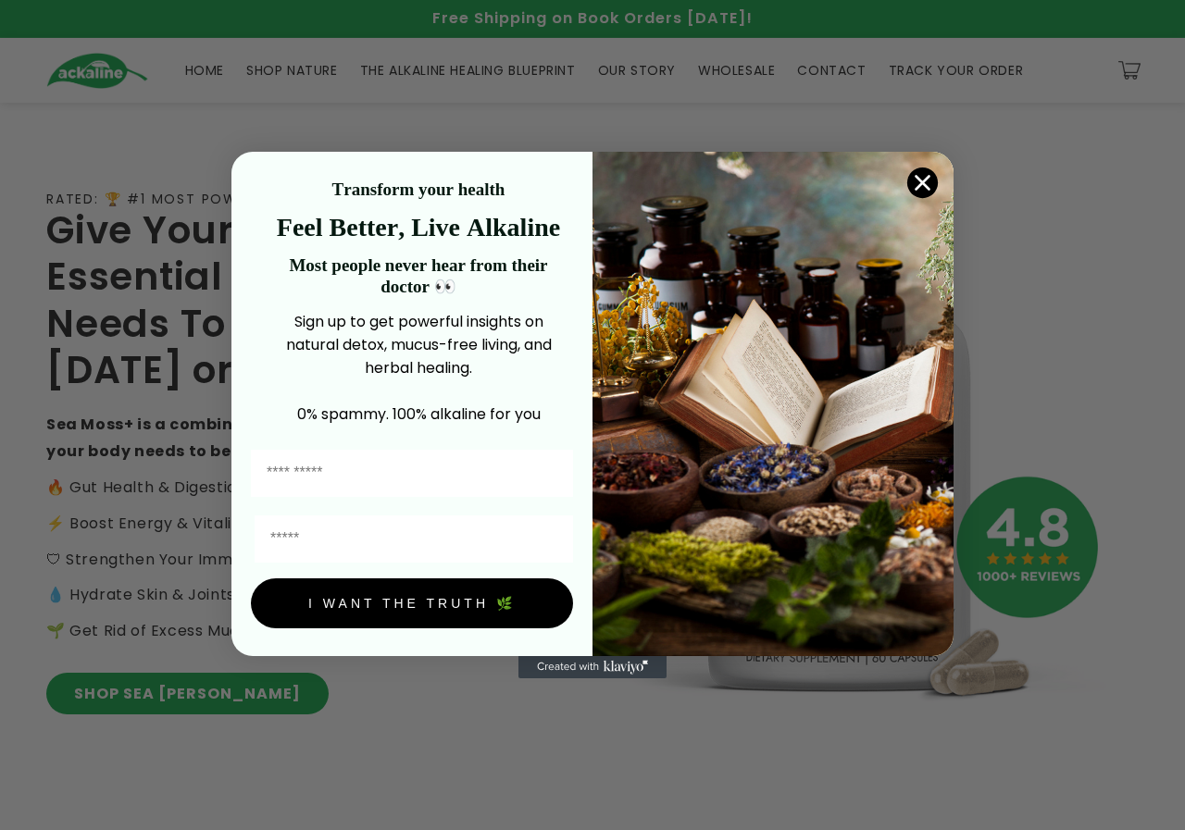
click at [939, 184] on img "POPUP Form" at bounding box center [772, 404] width 361 height 504
click at [921, 184] on icon "Close dialog" at bounding box center [922, 183] width 13 height 13
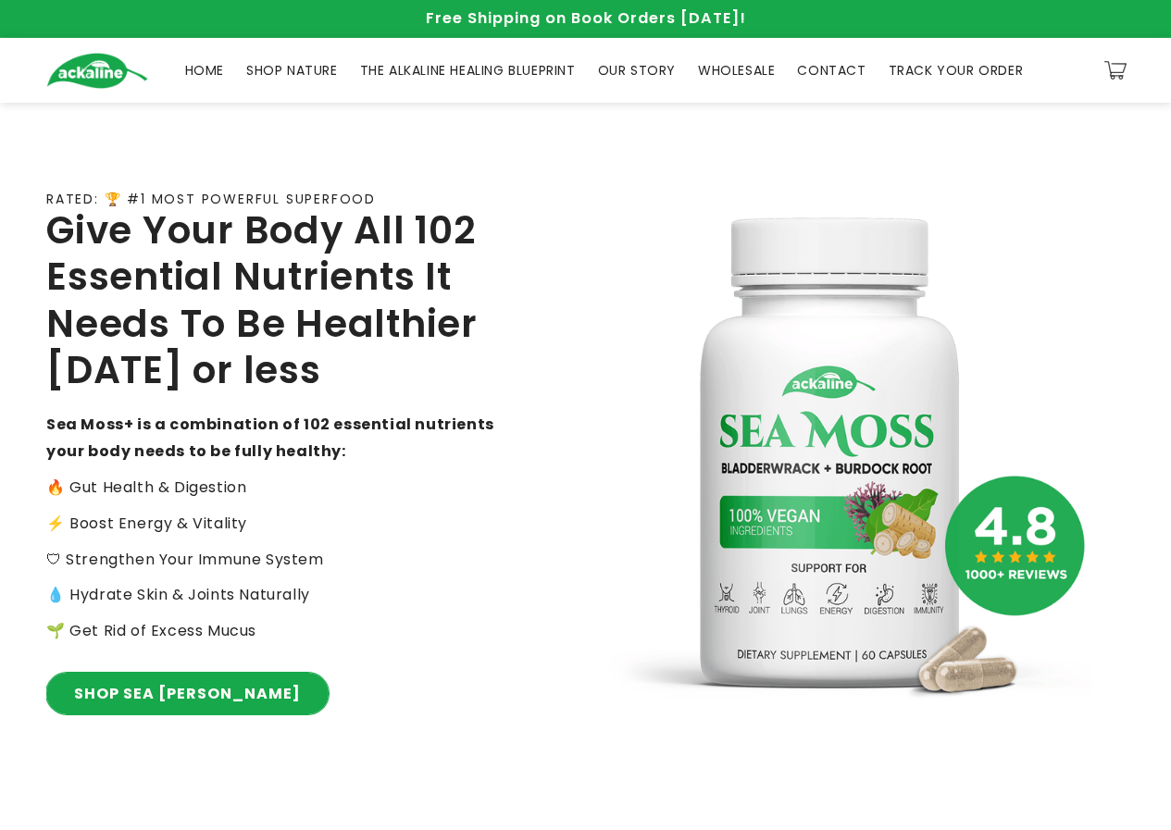
click at [154, 687] on link "SHOP SEA MOSS" at bounding box center [187, 694] width 282 height 42
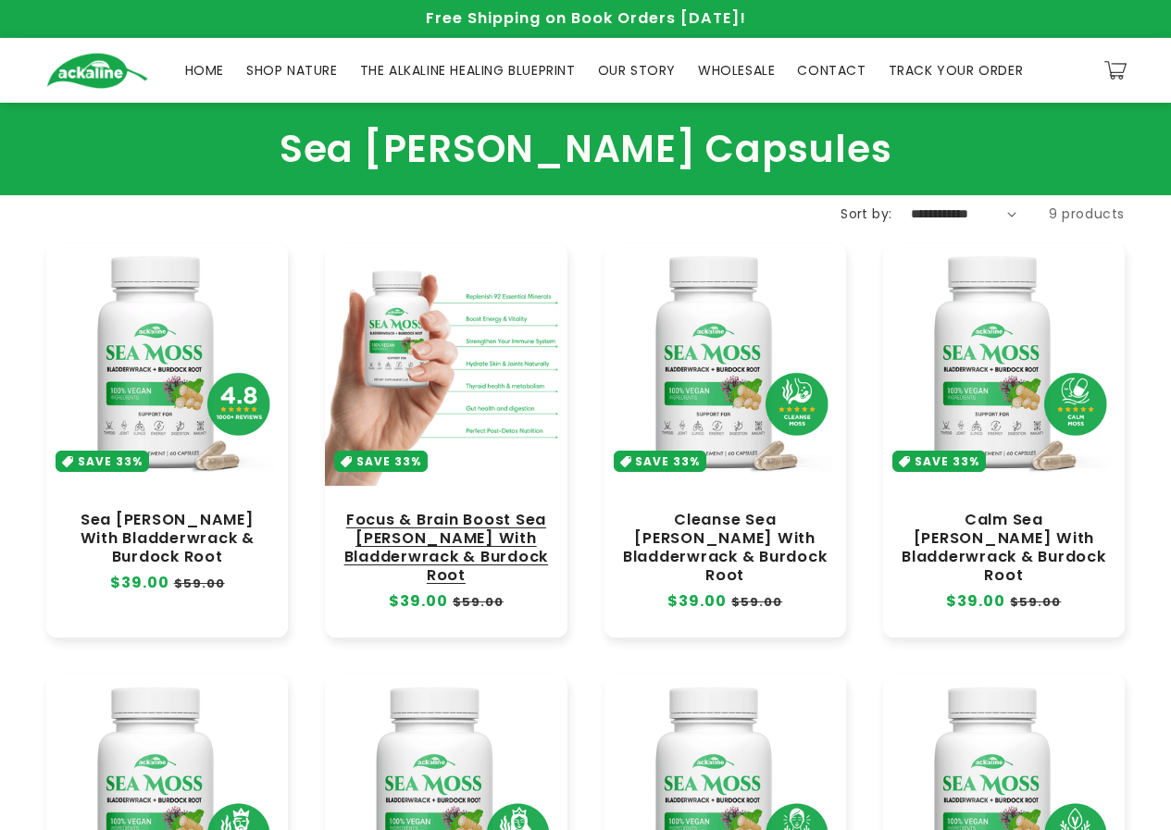
click at [474, 511] on link "Focus & Brain Boost Sea [PERSON_NAME] With Bladderwrack & Burdock Root" at bounding box center [445, 548] width 205 height 75
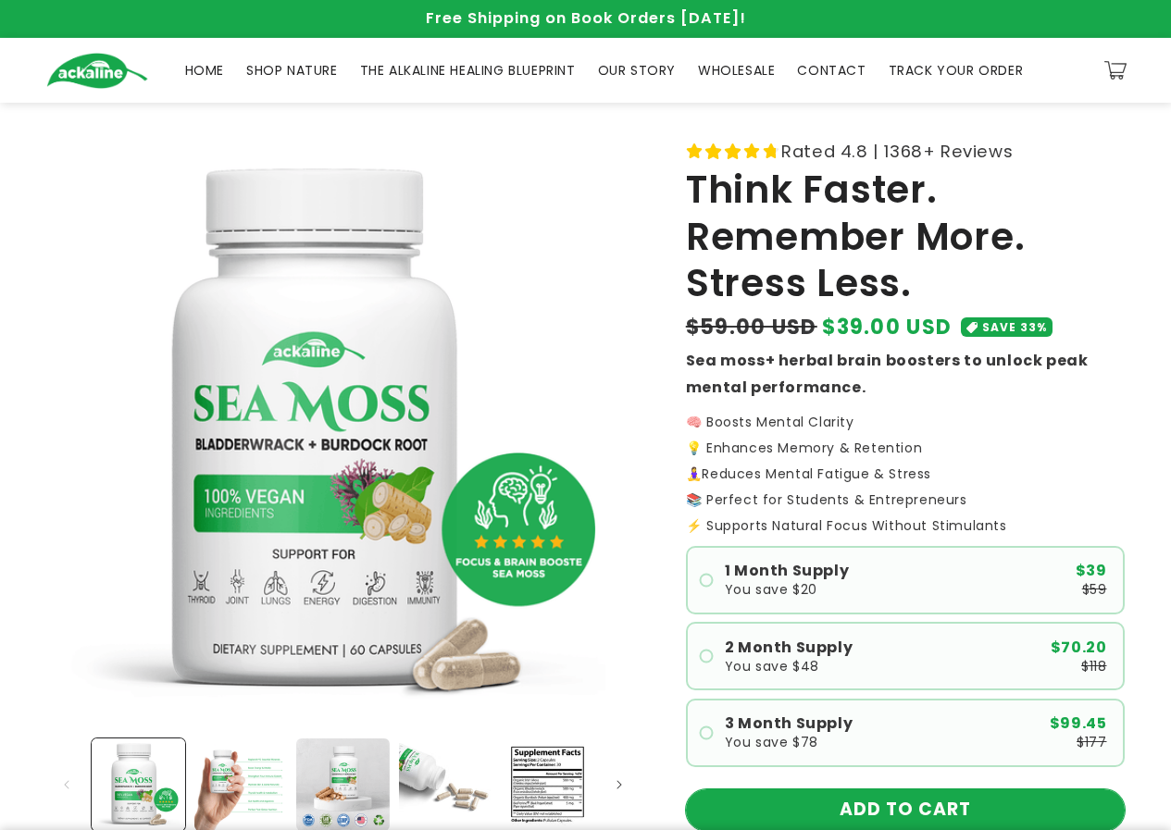
click at [889, 800] on button "ADD TO CART" at bounding box center [905, 811] width 439 height 42
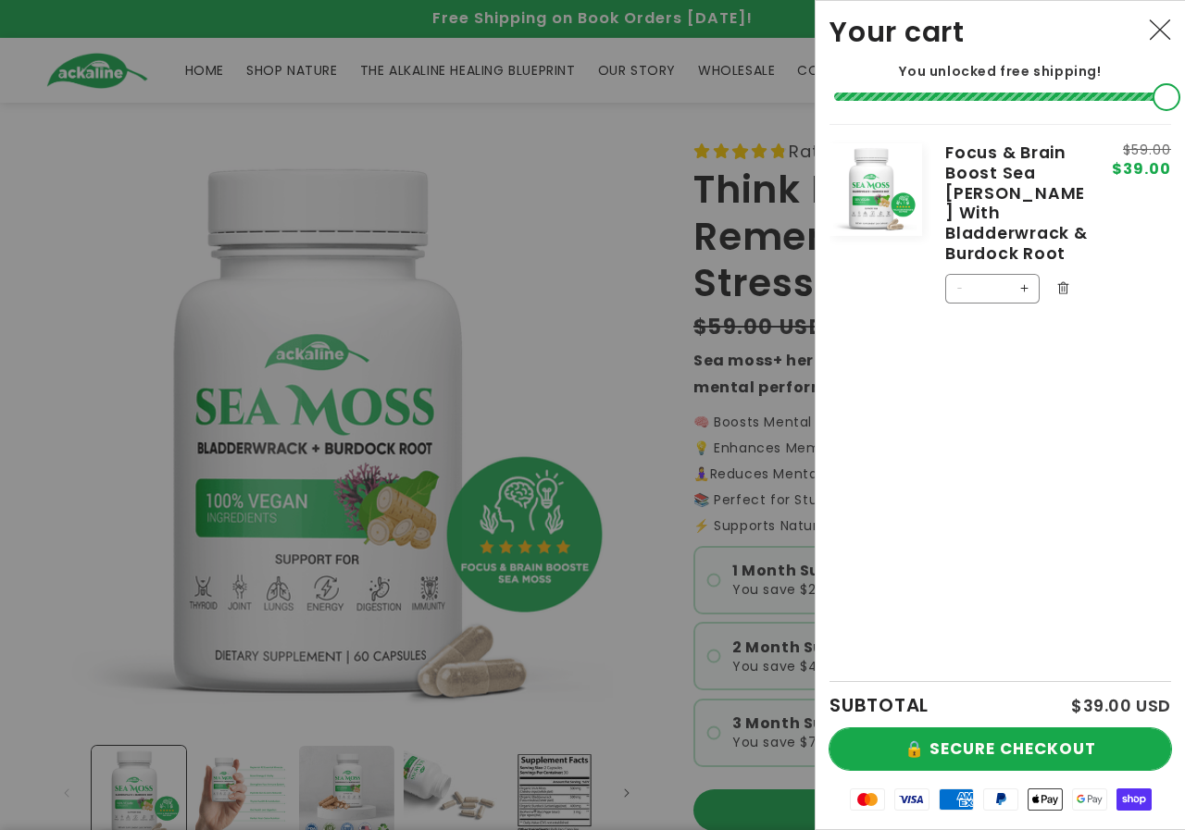
click at [995, 750] on button "🔒 SECURE CHECKOUT" at bounding box center [1000, 749] width 342 height 42
